Goal: Task Accomplishment & Management: Use online tool/utility

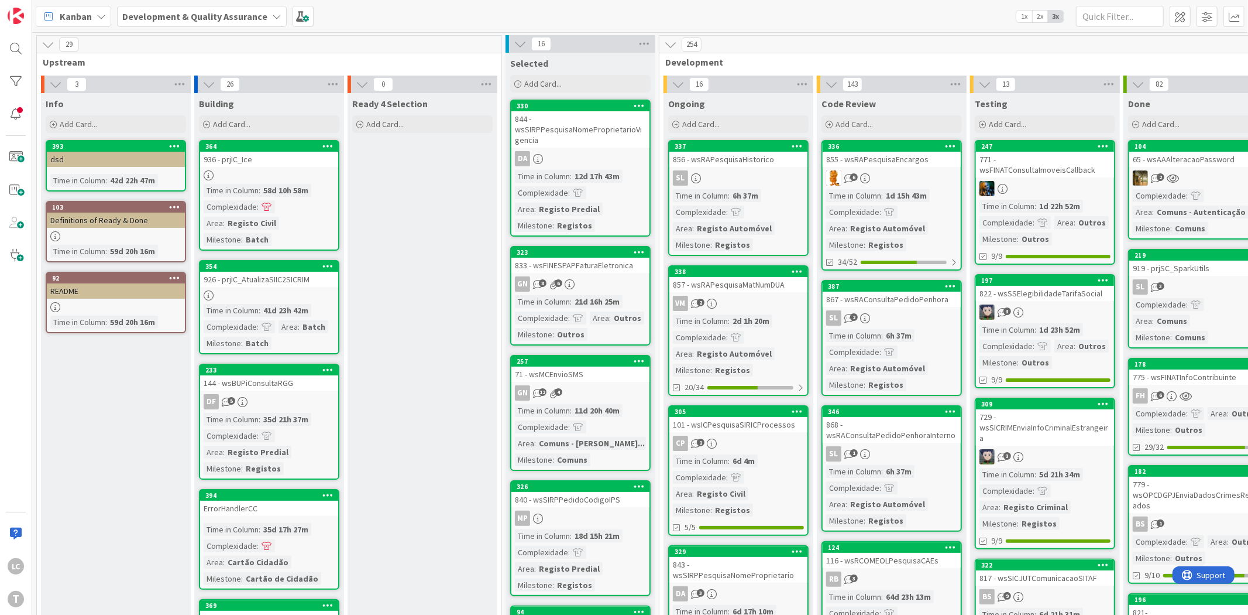
click at [1051, 291] on div "822 - wsSSElegibilidadeTarifaSocial" at bounding box center [1045, 293] width 138 height 15
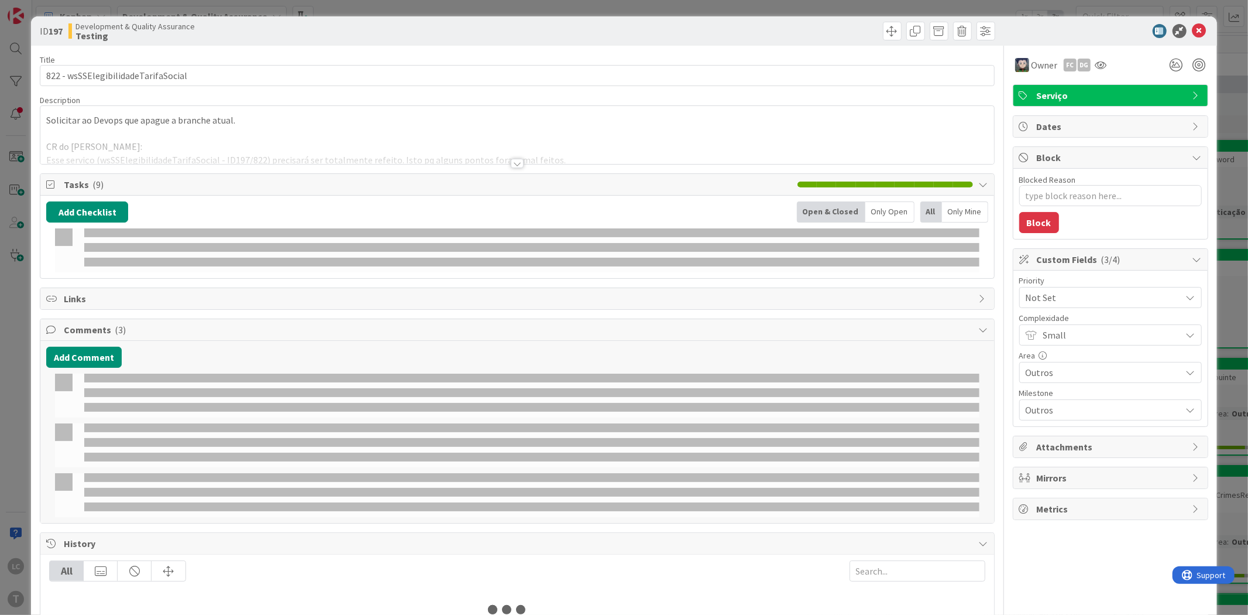
type textarea "x"
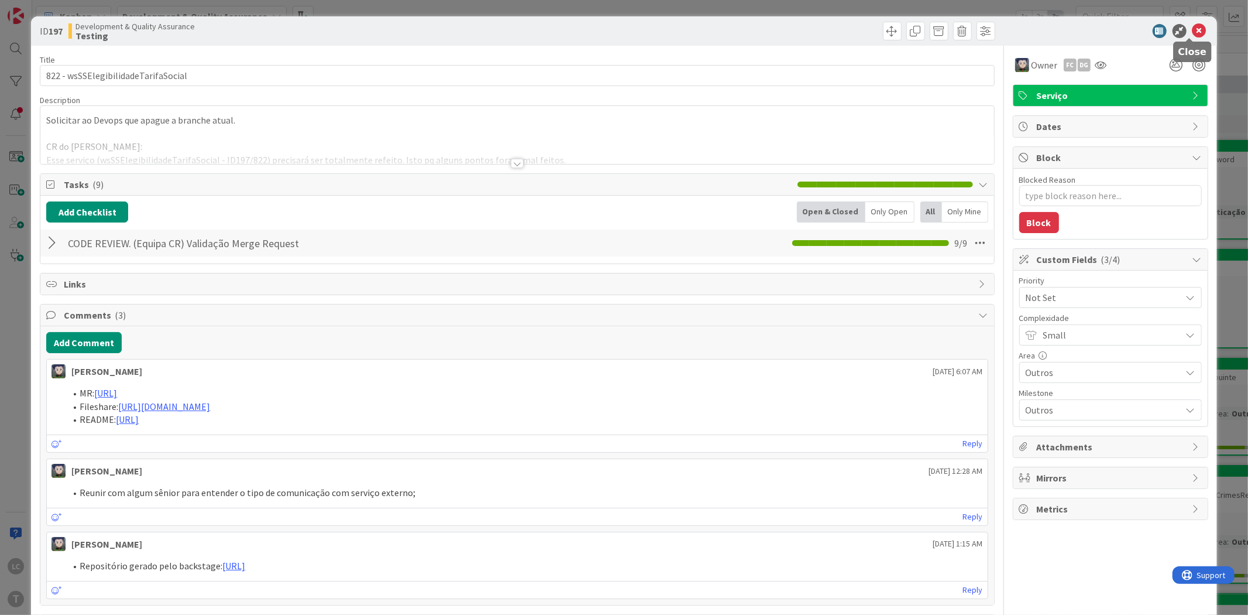
click at [1193, 29] on icon at bounding box center [1200, 31] width 14 height 14
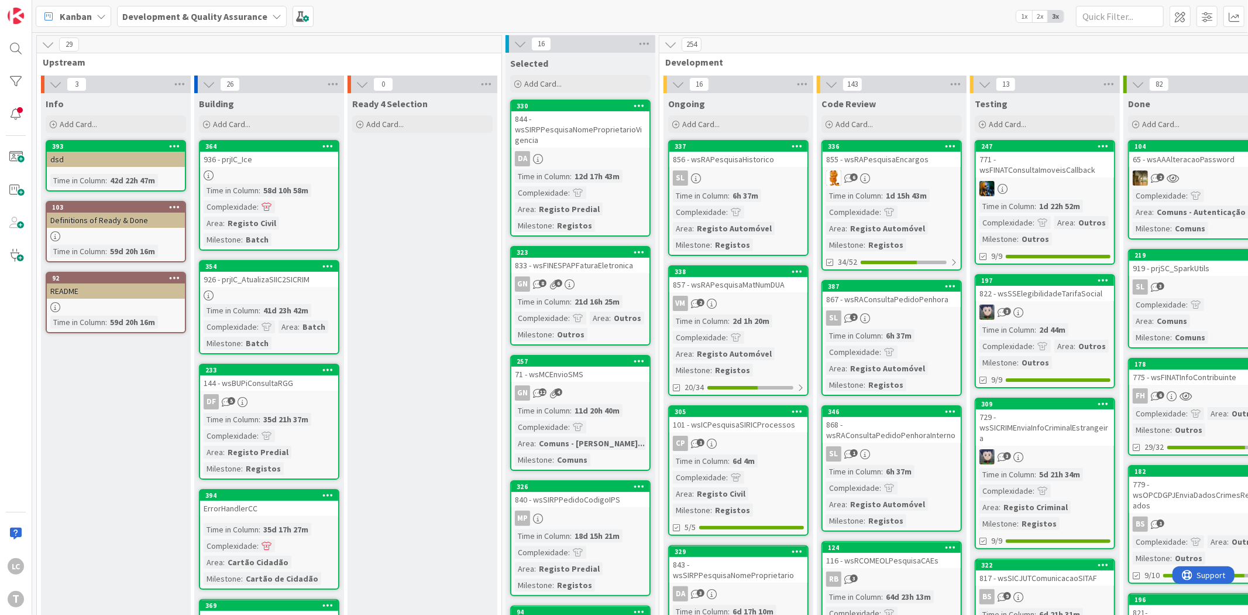
drag, startPoint x: 435, startPoint y: 218, endPoint x: 512, endPoint y: 295, distance: 108.4
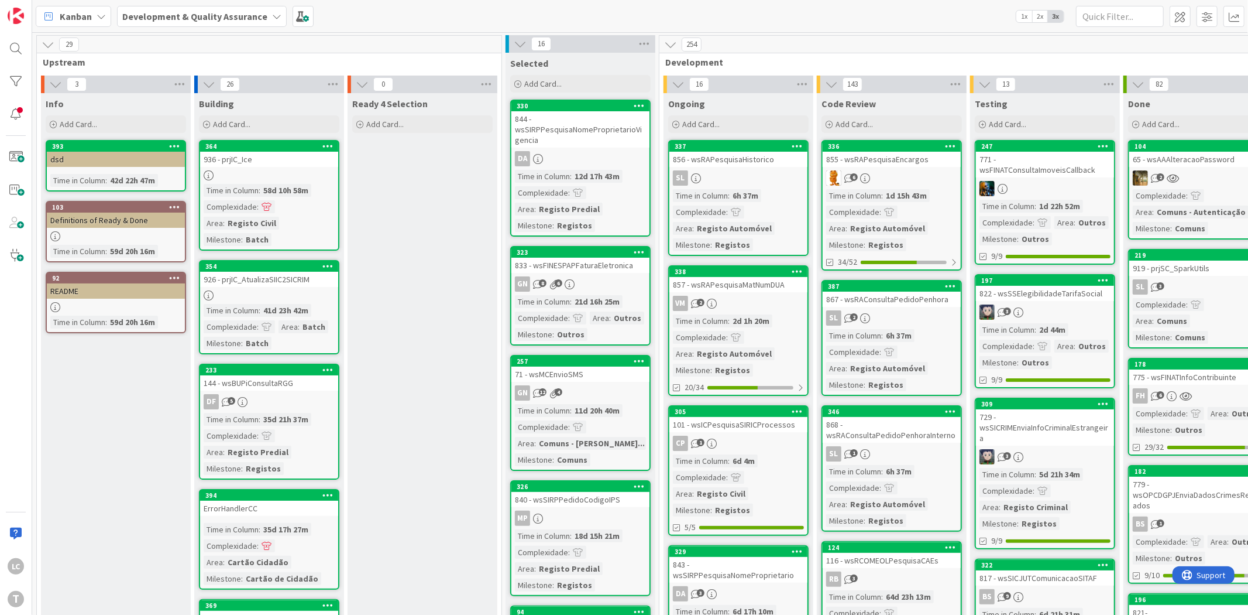
drag, startPoint x: 414, startPoint y: 207, endPoint x: 568, endPoint y: 1, distance: 257.2
drag, startPoint x: 427, startPoint y: 401, endPoint x: 424, endPoint y: 414, distance: 13.2
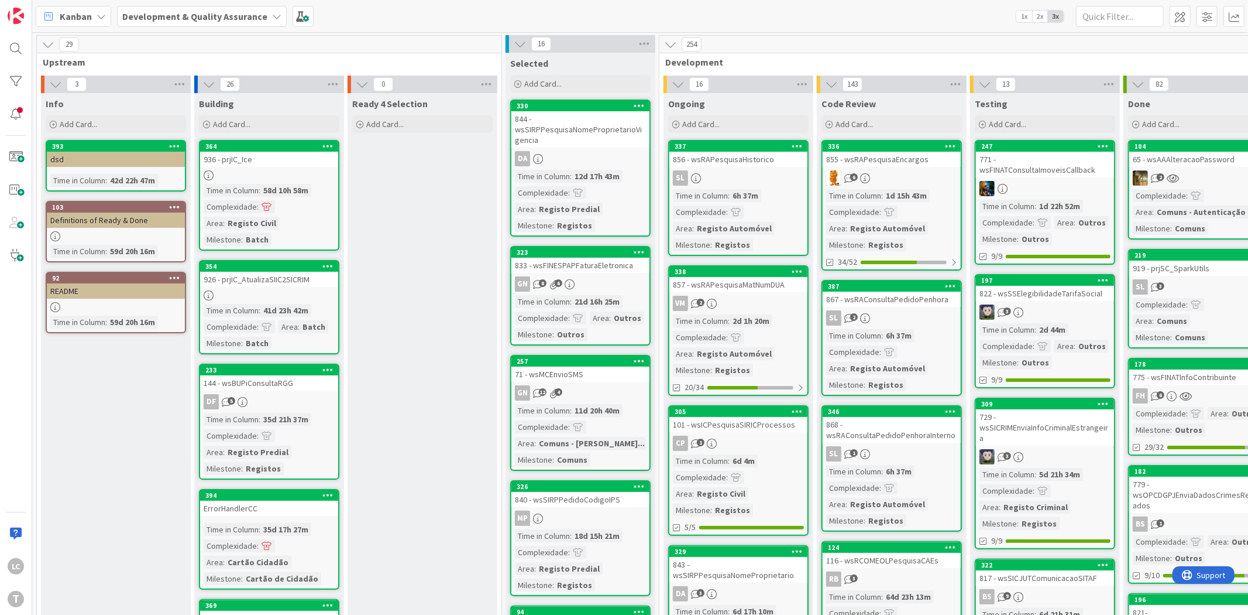
drag, startPoint x: 435, startPoint y: 396, endPoint x: 465, endPoint y: 420, distance: 39.1
